Goal: Information Seeking & Learning: Learn about a topic

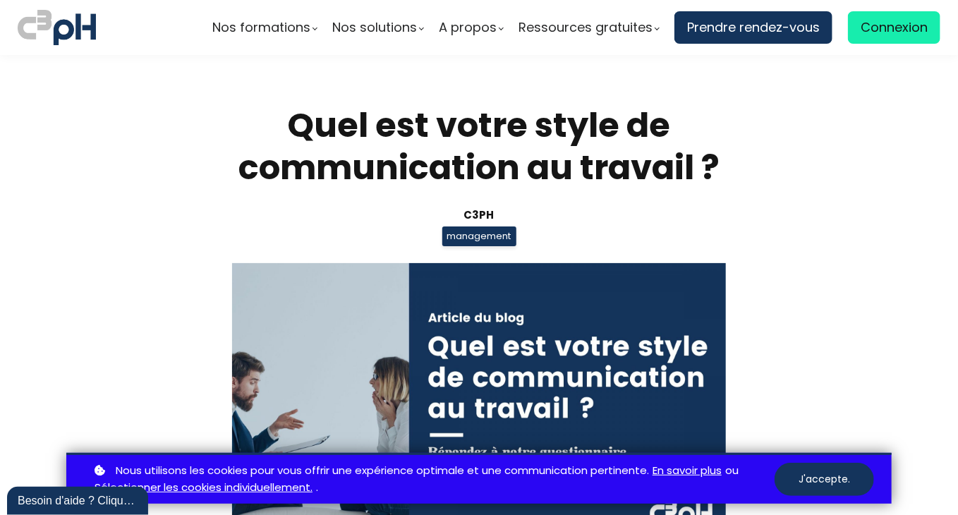
click at [824, 475] on button "J'accepte." at bounding box center [823, 479] width 99 height 33
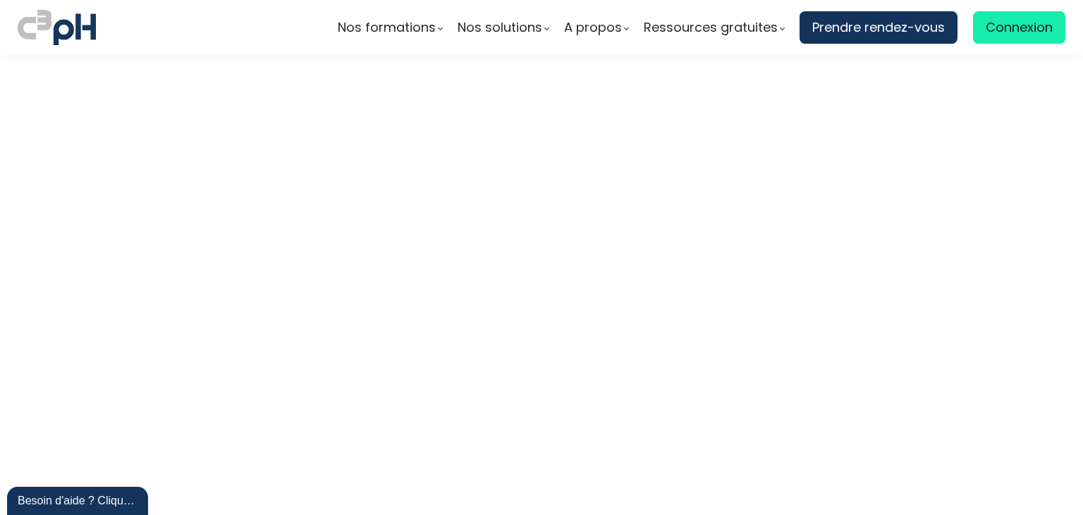
scroll to position [3975, 0]
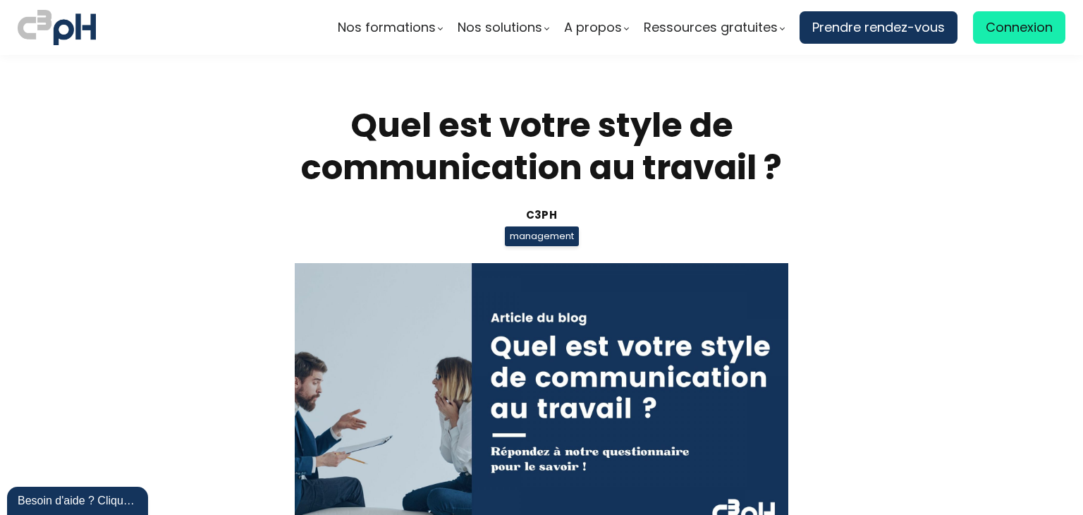
scroll to position [4225, 0]
